Goal: Task Accomplishment & Management: Manage account settings

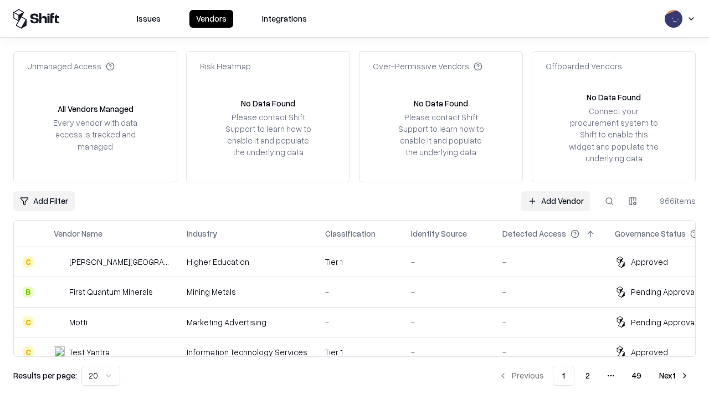
click at [556, 201] on link "Add Vendor" at bounding box center [555, 201] width 69 height 20
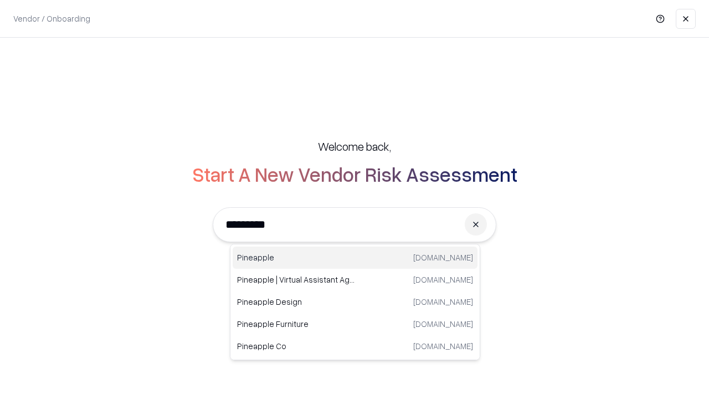
click at [355, 258] on div "Pineapple [DOMAIN_NAME]" at bounding box center [355, 258] width 245 height 22
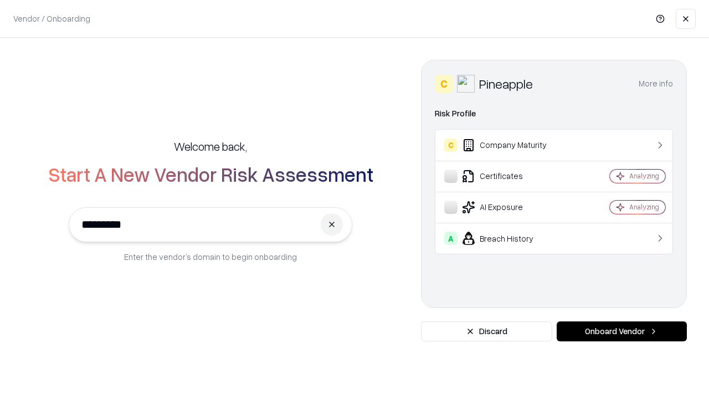
type input "*********"
click at [622, 331] on button "Onboard Vendor" at bounding box center [622, 331] width 130 height 20
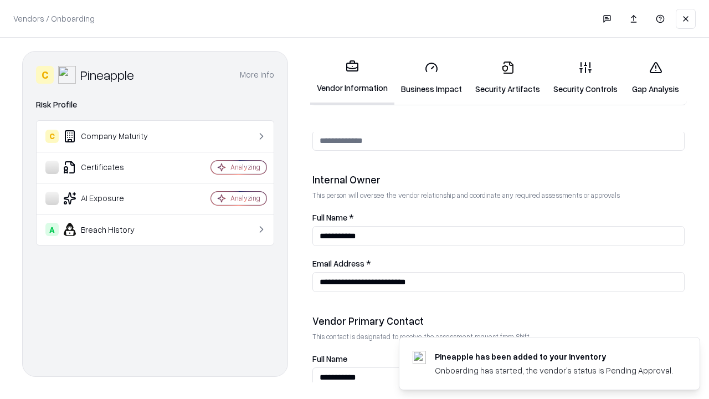
scroll to position [574, 0]
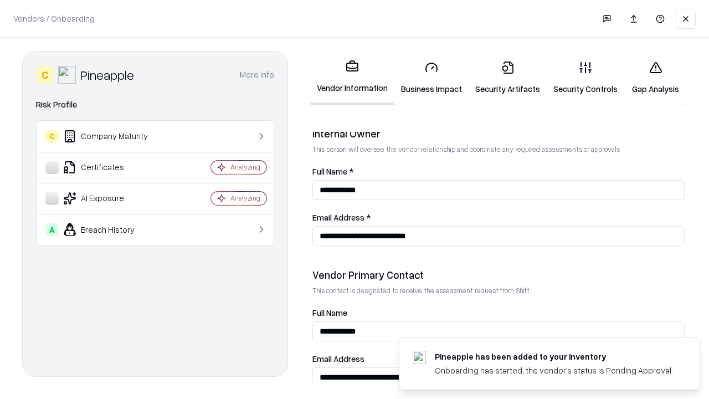
click at [432, 78] on link "Business Impact" at bounding box center [432, 78] width 74 height 52
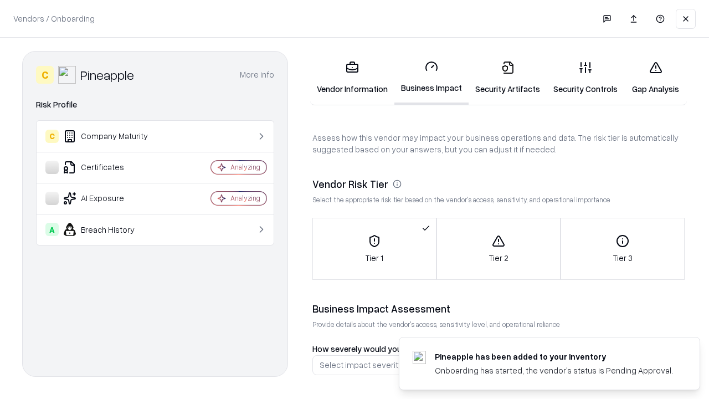
click at [508, 78] on link "Security Artifacts" at bounding box center [508, 78] width 78 height 52
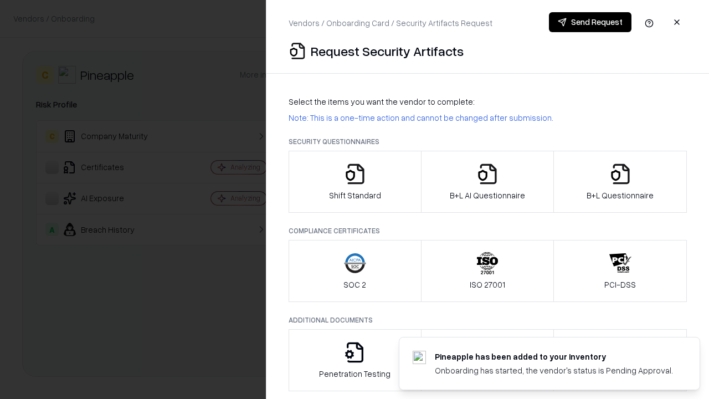
click at [355, 182] on icon "button" at bounding box center [355, 174] width 22 height 22
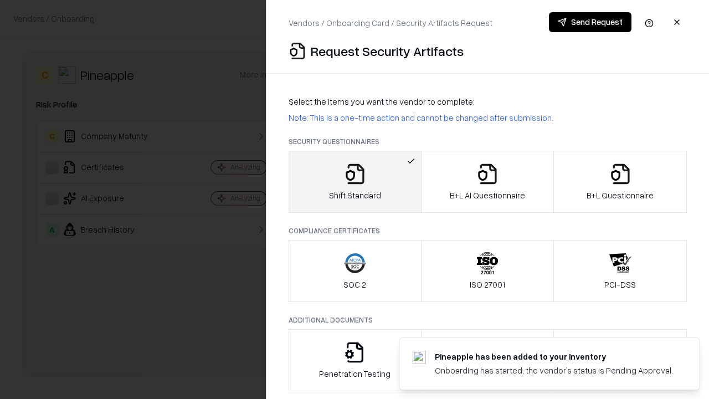
click at [590, 22] on button "Send Request" at bounding box center [590, 22] width 83 height 20
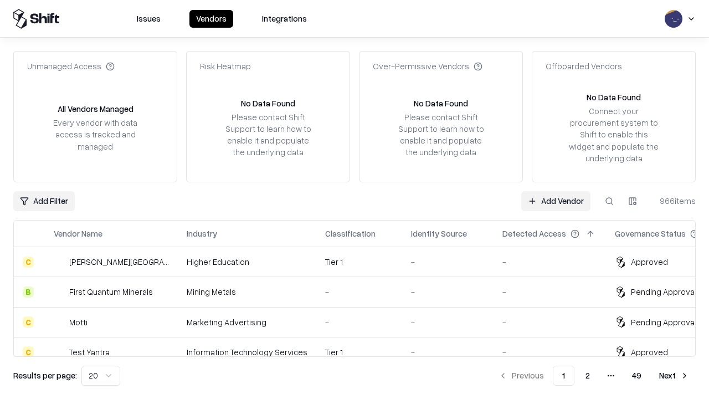
click at [610, 201] on button at bounding box center [610, 201] width 20 height 20
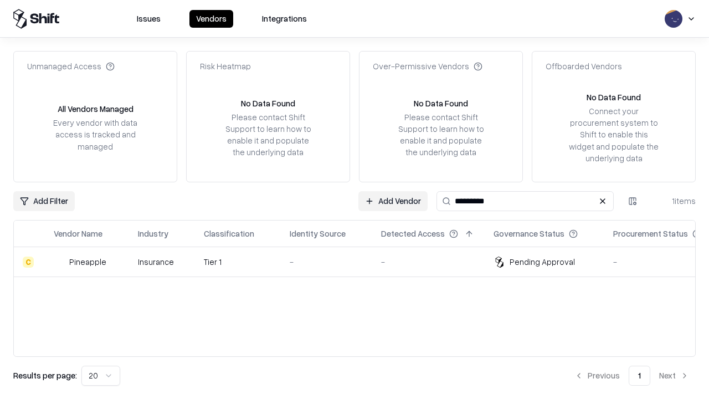
type input "*********"
click at [361, 262] on div "-" at bounding box center [327, 262] width 74 height 12
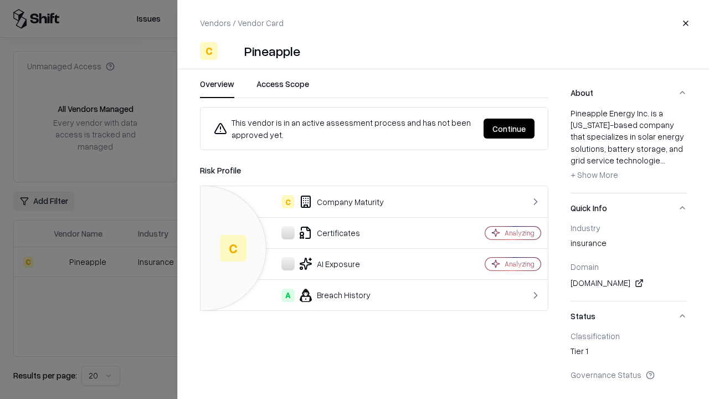
click at [509, 129] on button "Continue" at bounding box center [509, 129] width 51 height 20
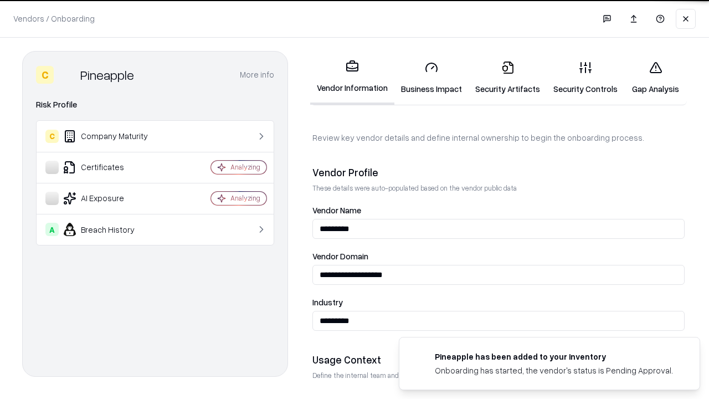
click at [508, 78] on link "Security Artifacts" at bounding box center [508, 78] width 78 height 52
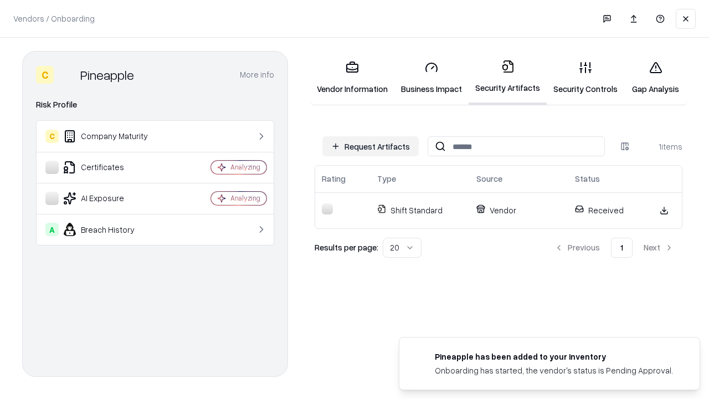
click at [586, 78] on link "Security Controls" at bounding box center [586, 78] width 78 height 52
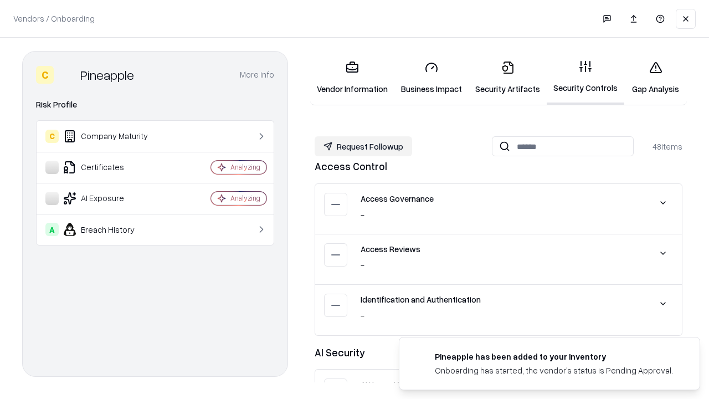
click at [364, 146] on button "Request Followup" at bounding box center [364, 146] width 98 height 20
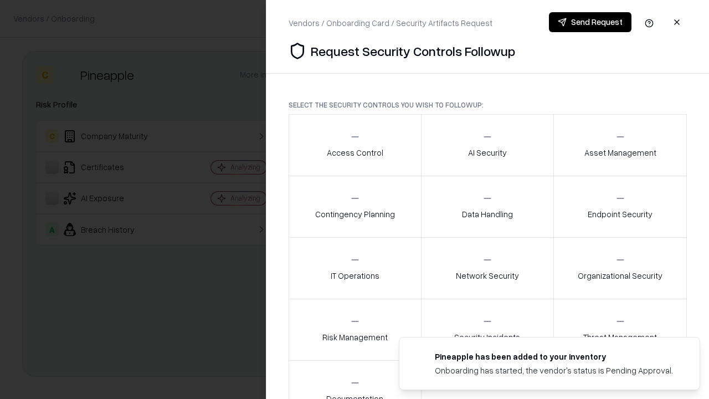
click at [355, 145] on div "Access Control" at bounding box center [355, 144] width 57 height 27
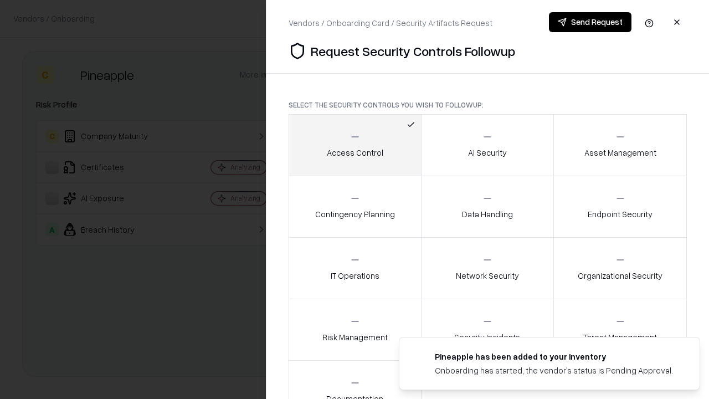
click at [590, 22] on button "Send Request" at bounding box center [590, 22] width 83 height 20
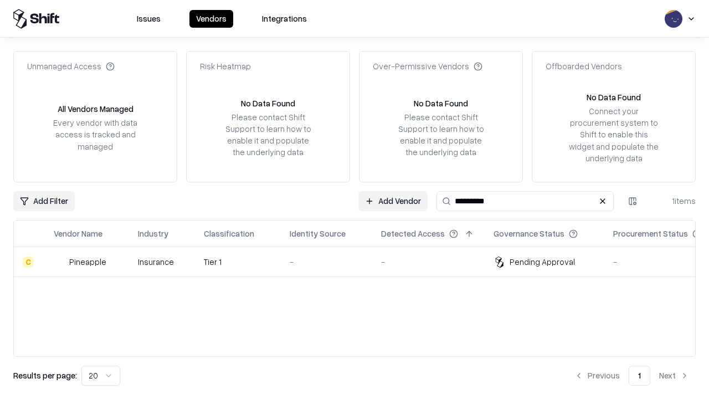
type input "*********"
click at [361, 262] on div "-" at bounding box center [327, 262] width 74 height 12
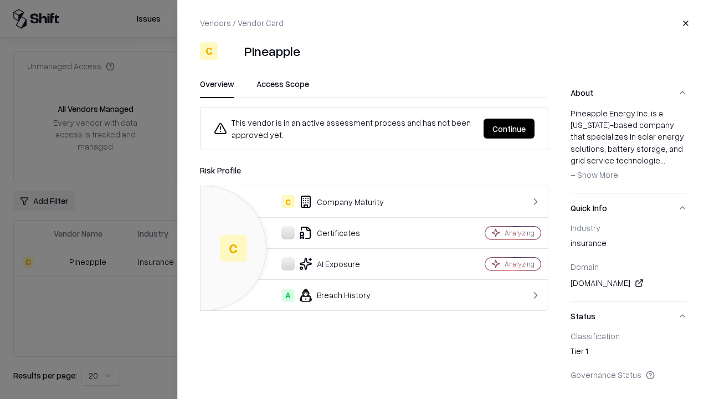
click at [509, 129] on button "Continue" at bounding box center [509, 129] width 51 height 20
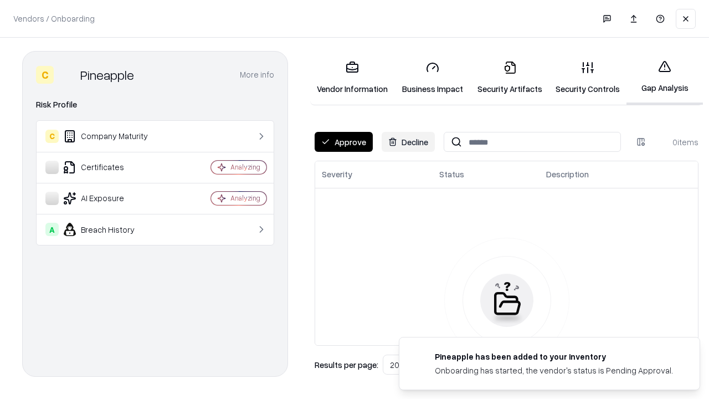
click at [344, 142] on button "Approve" at bounding box center [344, 142] width 58 height 20
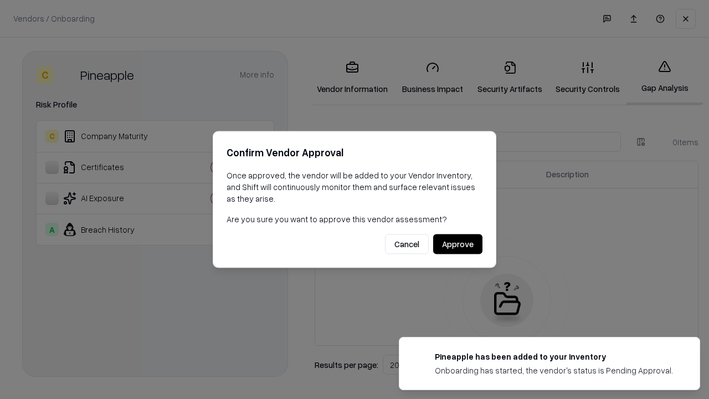
click at [458, 244] on button "Approve" at bounding box center [457, 244] width 49 height 20
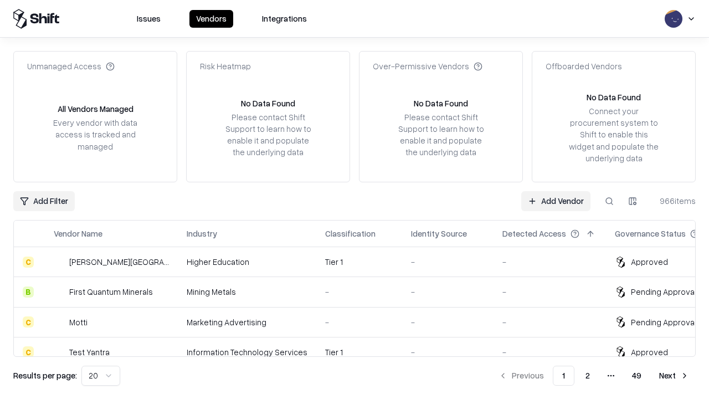
type input "*********"
click at [556, 201] on link "Add Vendor" at bounding box center [555, 201] width 69 height 20
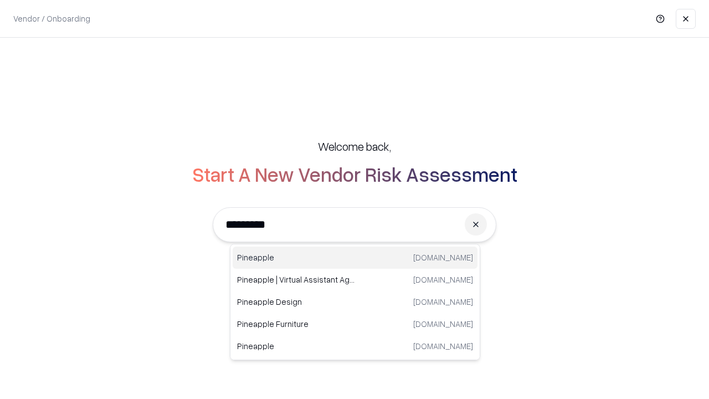
click at [355, 258] on div "Pineapple pineappleenergy.com" at bounding box center [355, 258] width 245 height 22
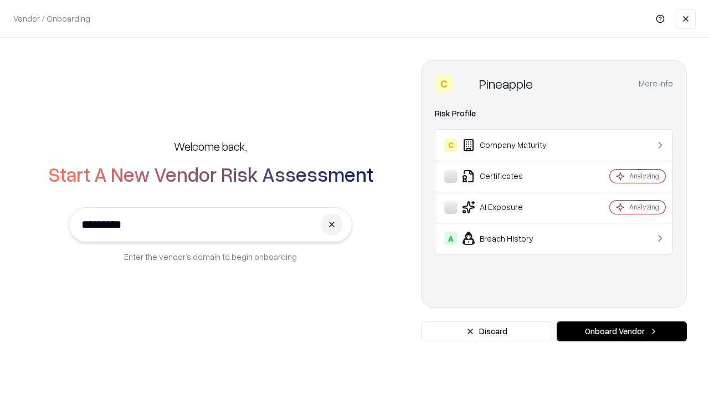
type input "*********"
click at [622, 331] on button "Onboard Vendor" at bounding box center [622, 331] width 130 height 20
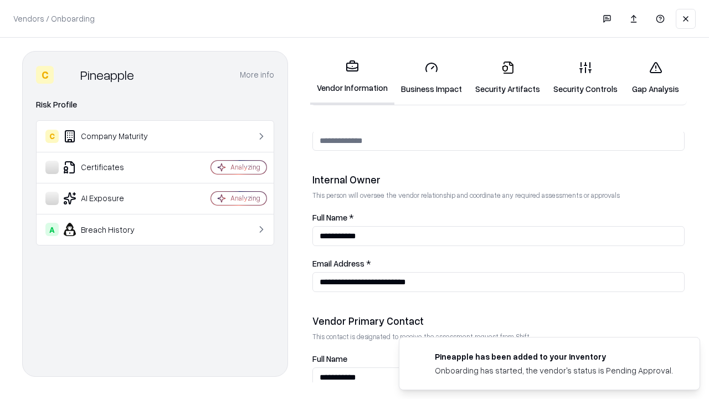
scroll to position [574, 0]
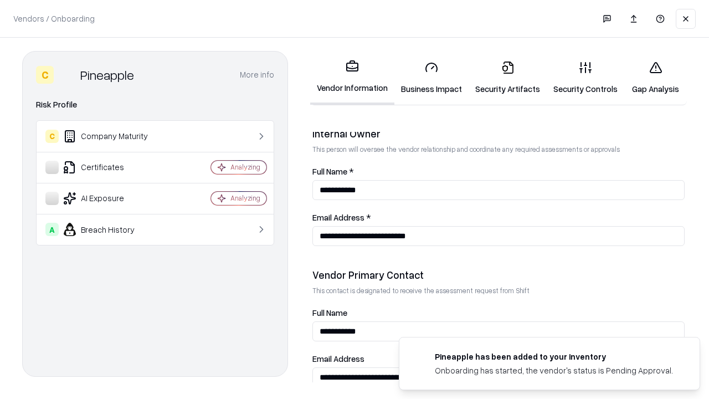
click at [656, 78] on link "Gap Analysis" at bounding box center [656, 78] width 63 height 52
